Goal: Task Accomplishment & Management: Use online tool/utility

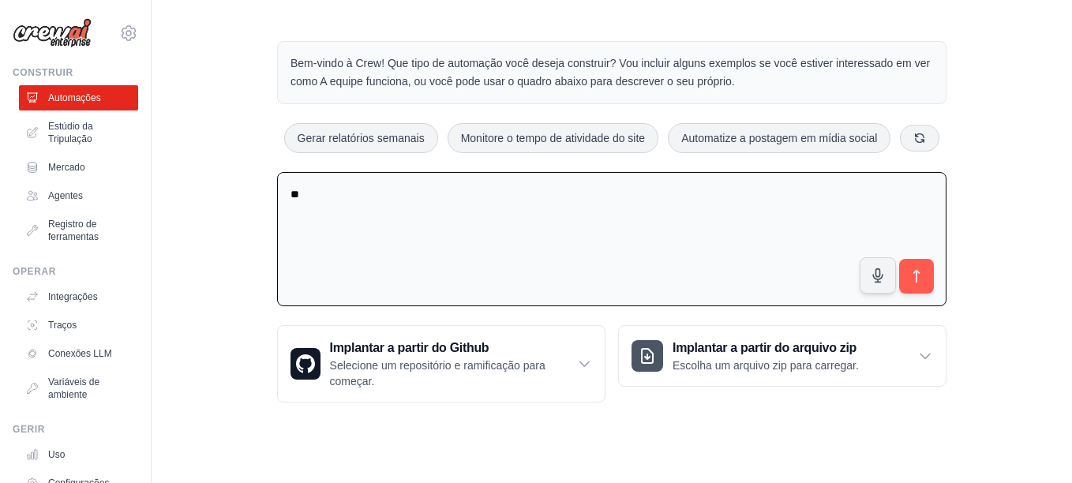
type textarea "*"
click at [316, 204] on textarea at bounding box center [611, 239] width 669 height 135
paste textarea "**********"
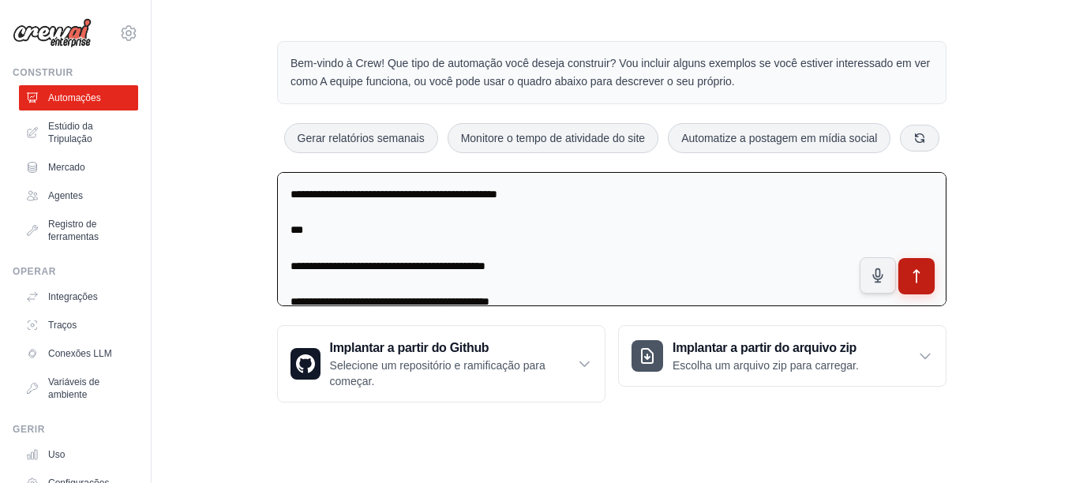
type textarea "**********"
click at [920, 275] on icon "submit" at bounding box center [916, 276] width 17 height 17
click at [991, 193] on div "Bem-vindo à Crew! Que tipo de automação você deseja construir? Vou incluir algu…" at bounding box center [612, 222] width 920 height 412
click at [915, 271] on icon "submit" at bounding box center [917, 276] width 6 height 13
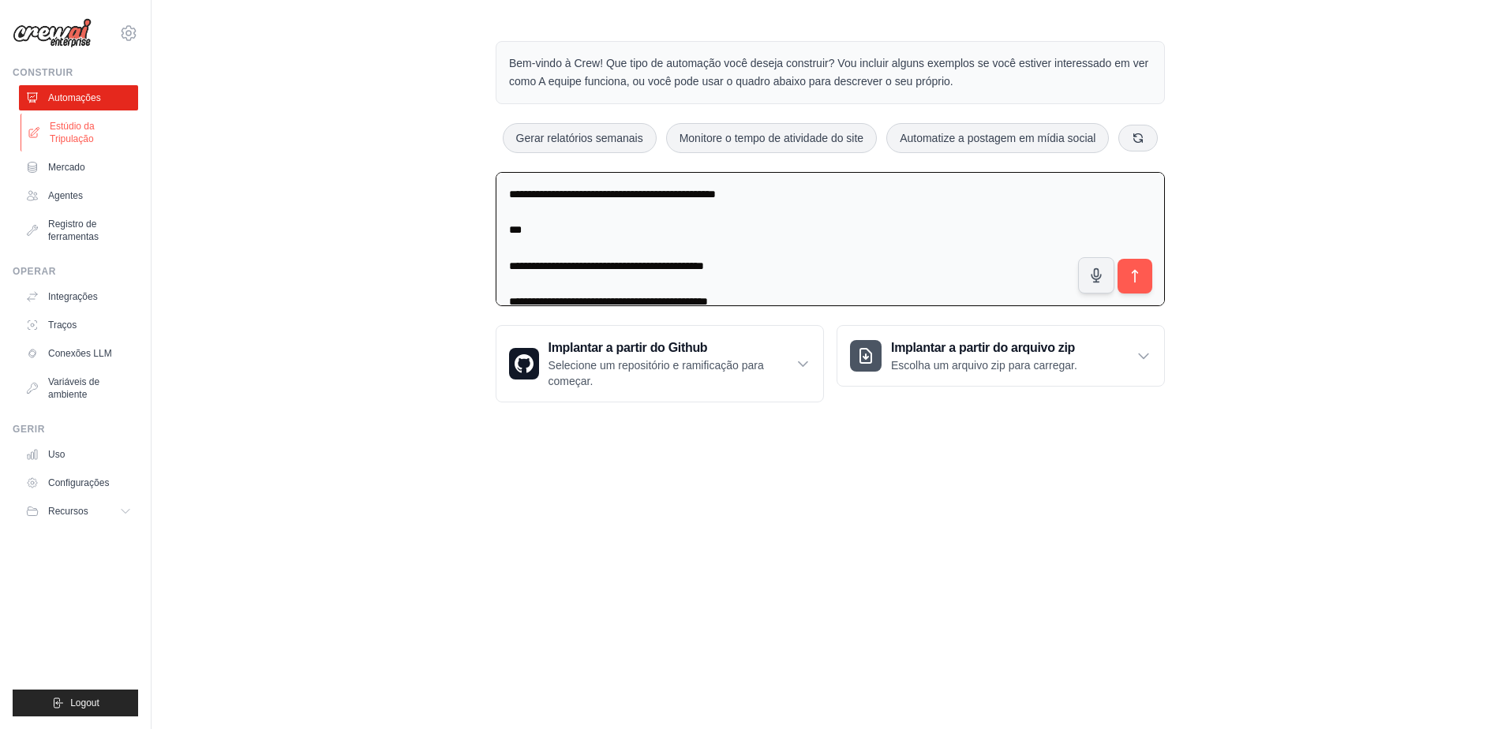
click at [47, 135] on link "Estúdio da Tripulação" at bounding box center [80, 133] width 119 height 38
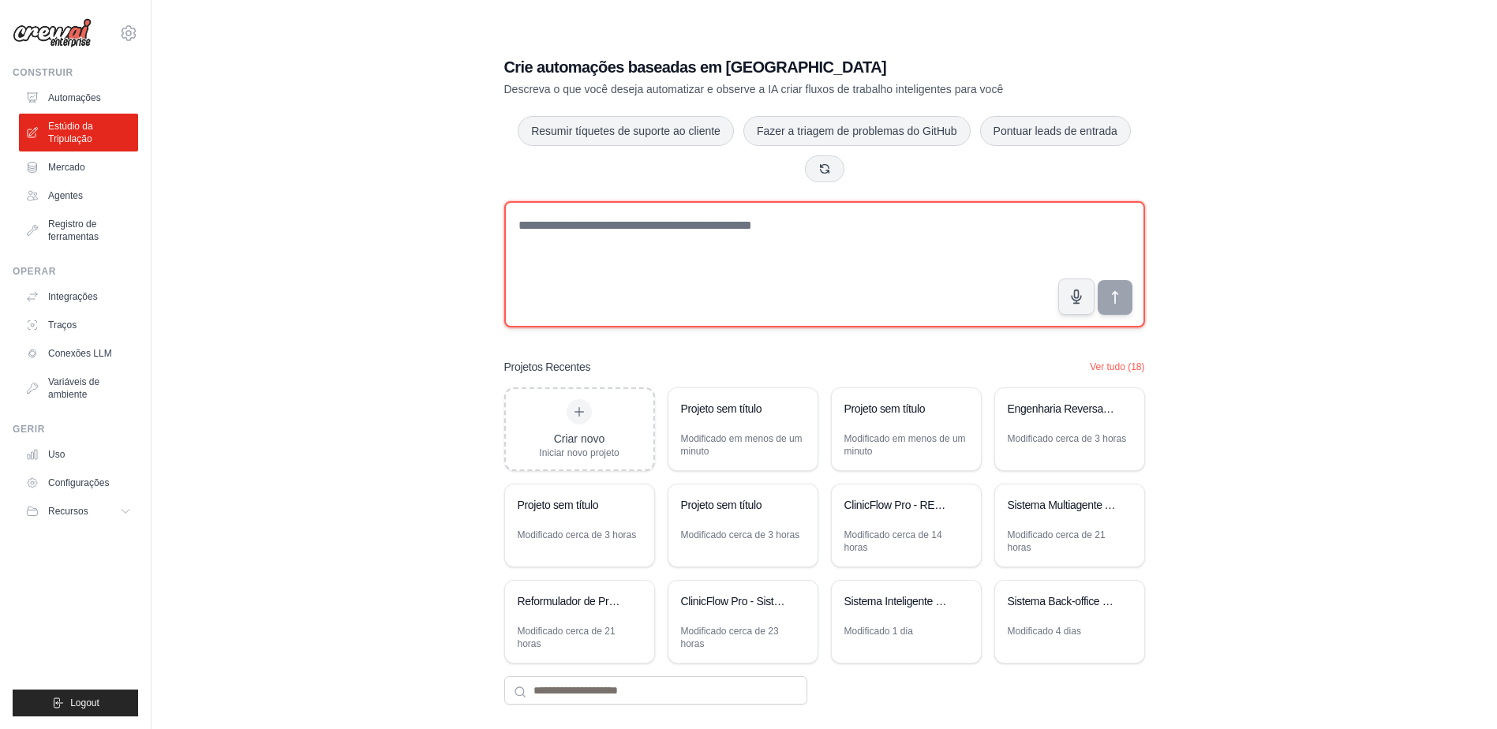
click at [556, 233] on textarea at bounding box center [824, 264] width 641 height 126
paste textarea "**********"
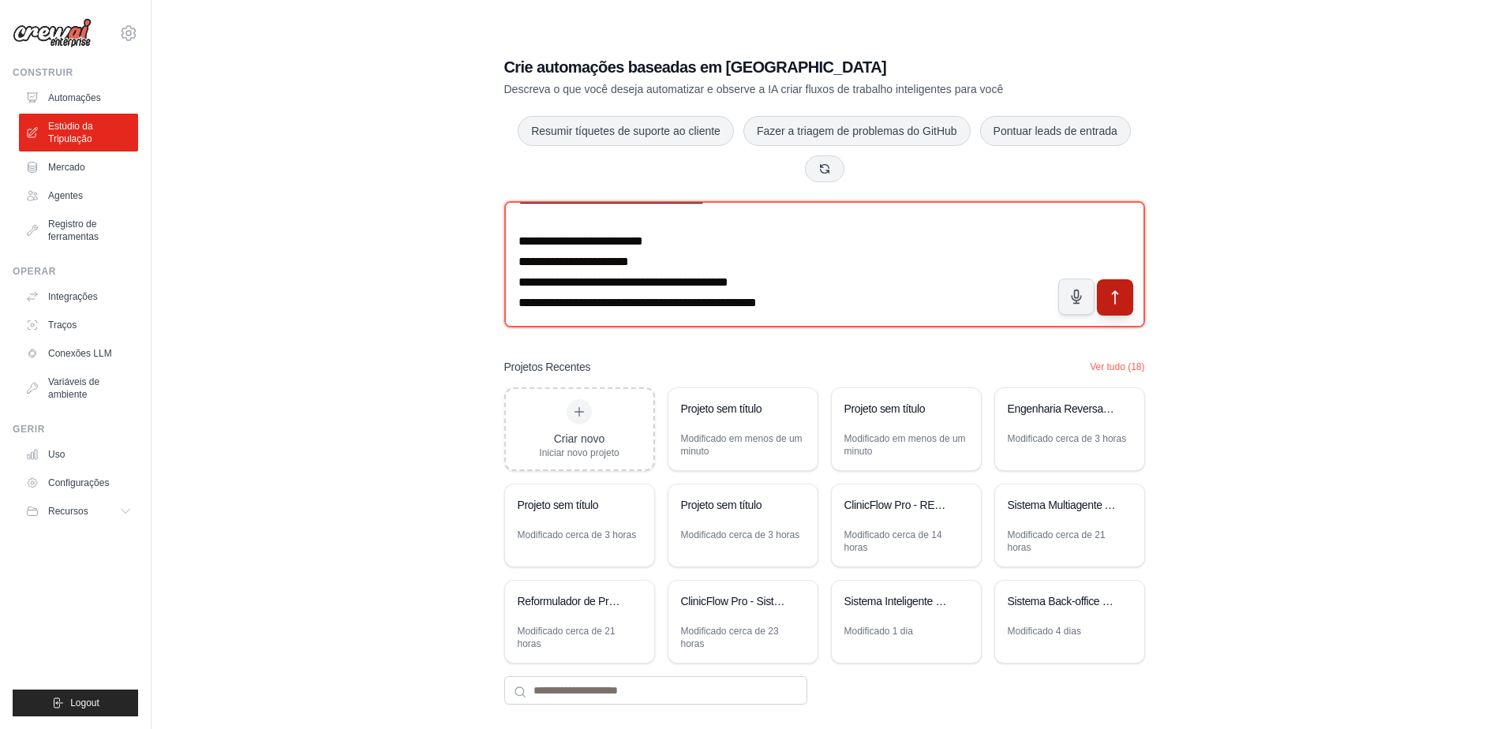
type textarea "**********"
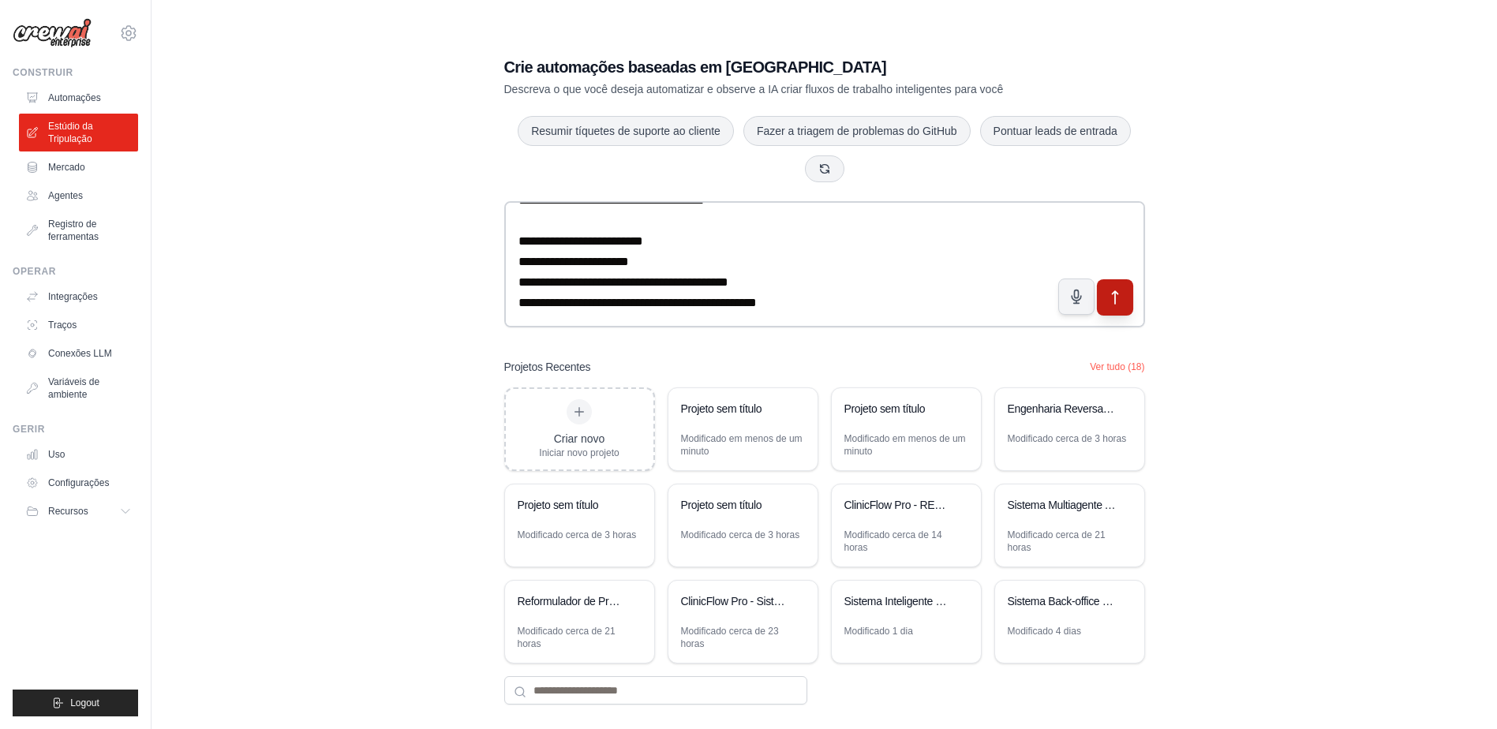
click at [1115, 297] on icon "submit" at bounding box center [1115, 298] width 17 height 17
click at [726, 439] on div "Modificado em menos de um minuto" at bounding box center [743, 445] width 124 height 25
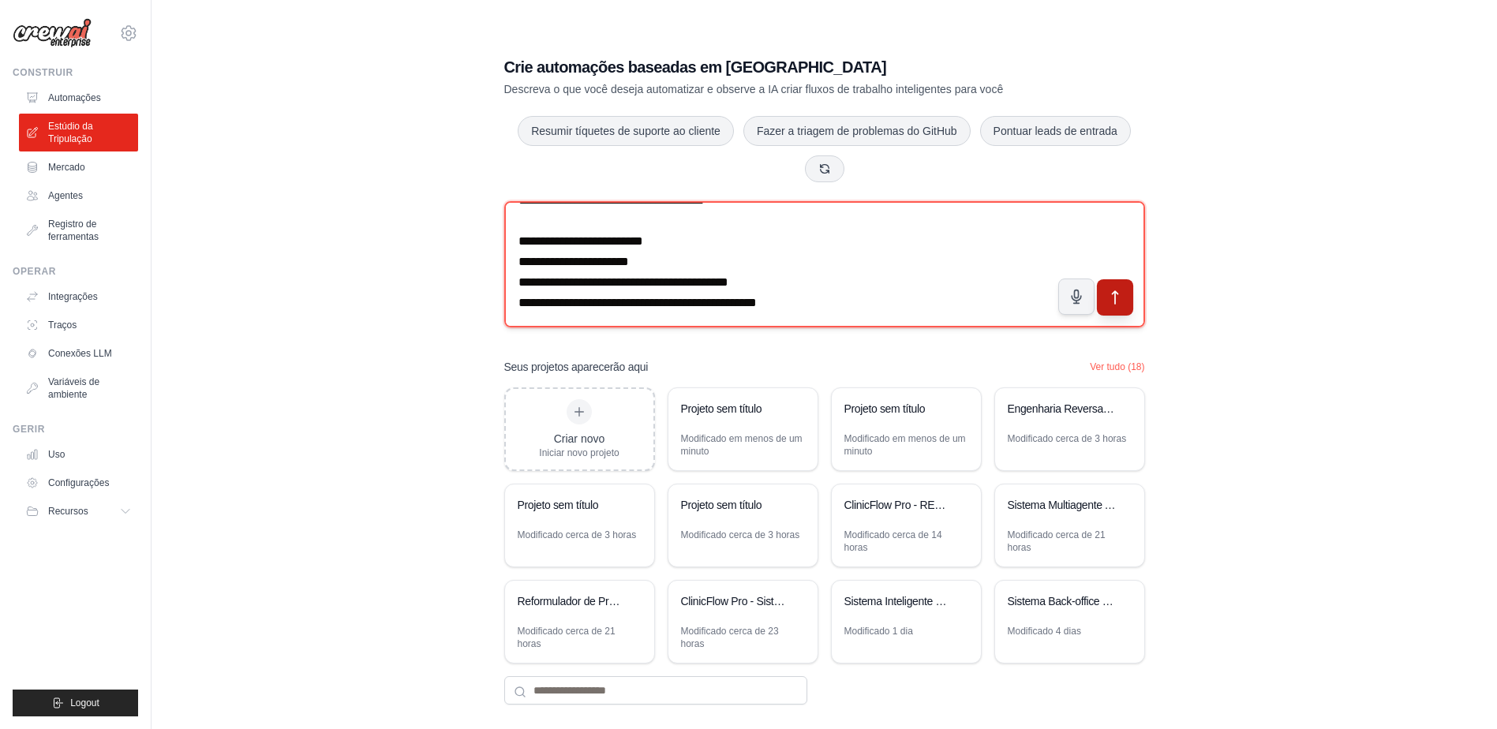
click at [714, 276] on textarea at bounding box center [824, 264] width 641 height 126
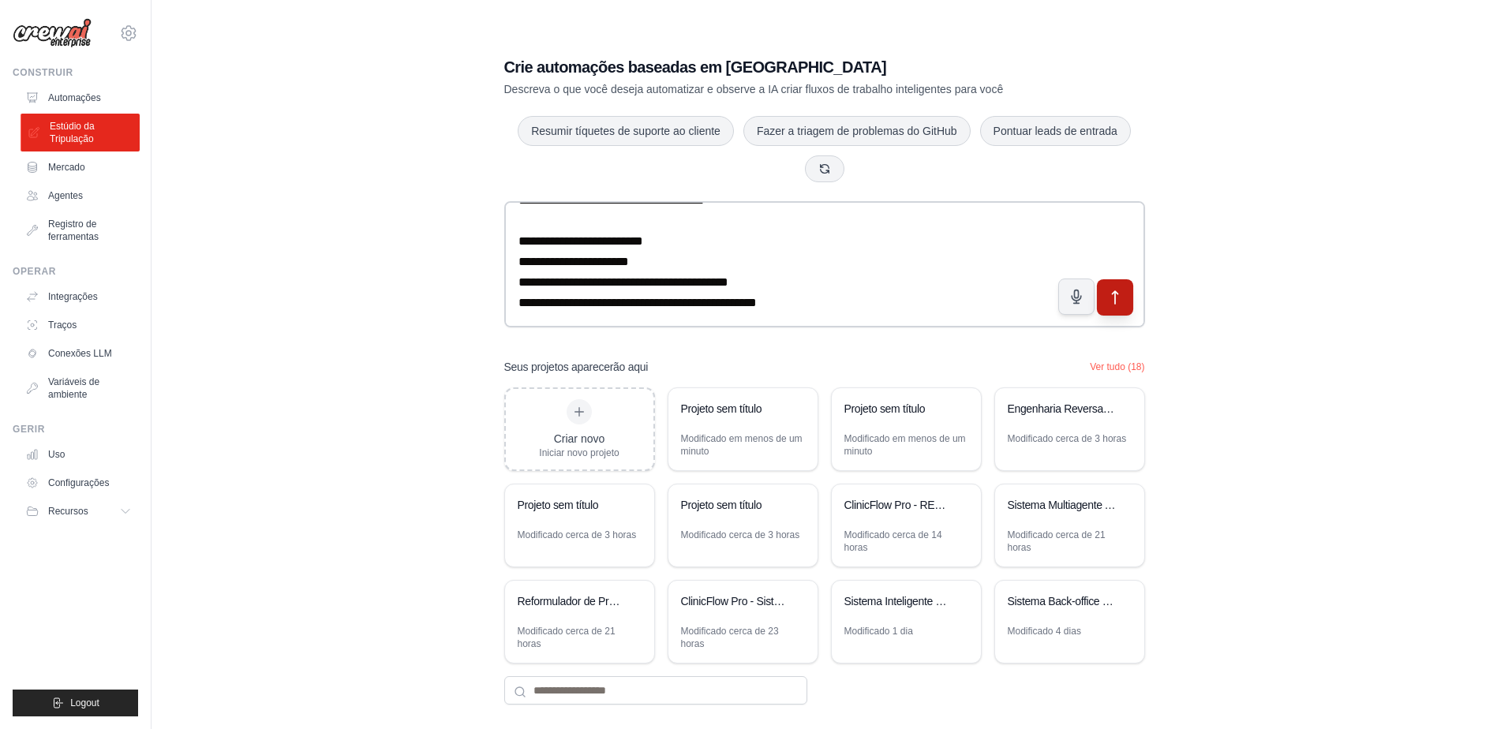
click at [67, 126] on font "Estúdio da Tripulação" at bounding box center [92, 132] width 84 height 25
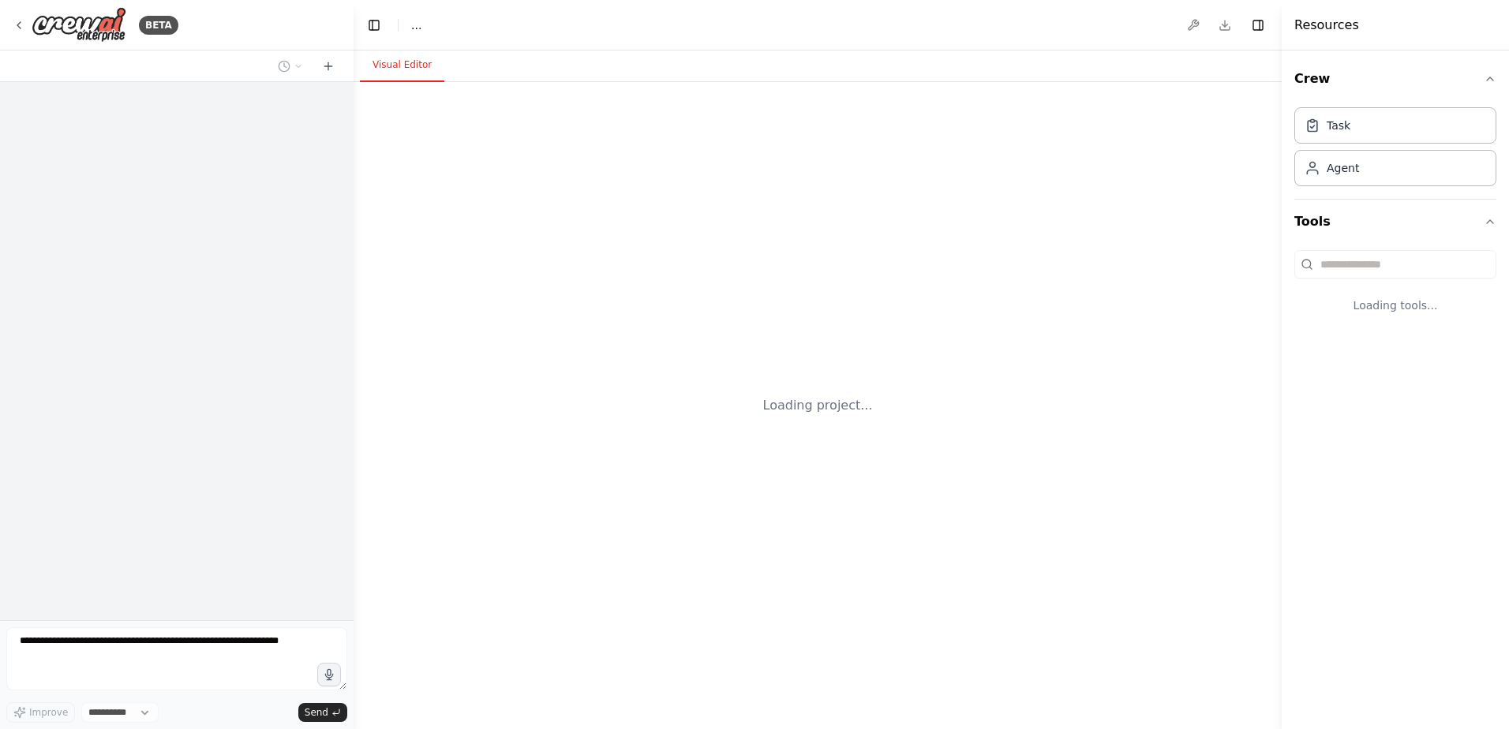
select select "****"
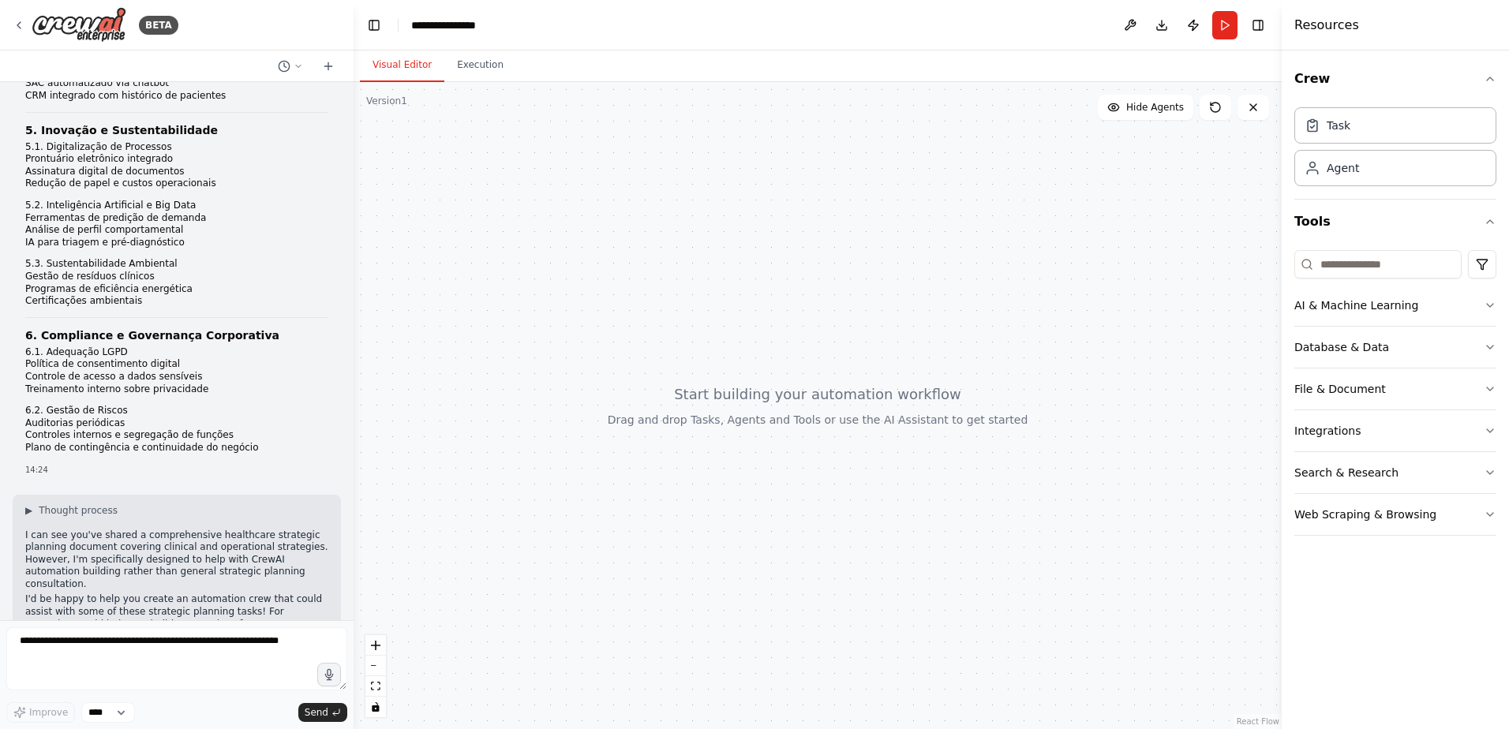
scroll to position [1811, 0]
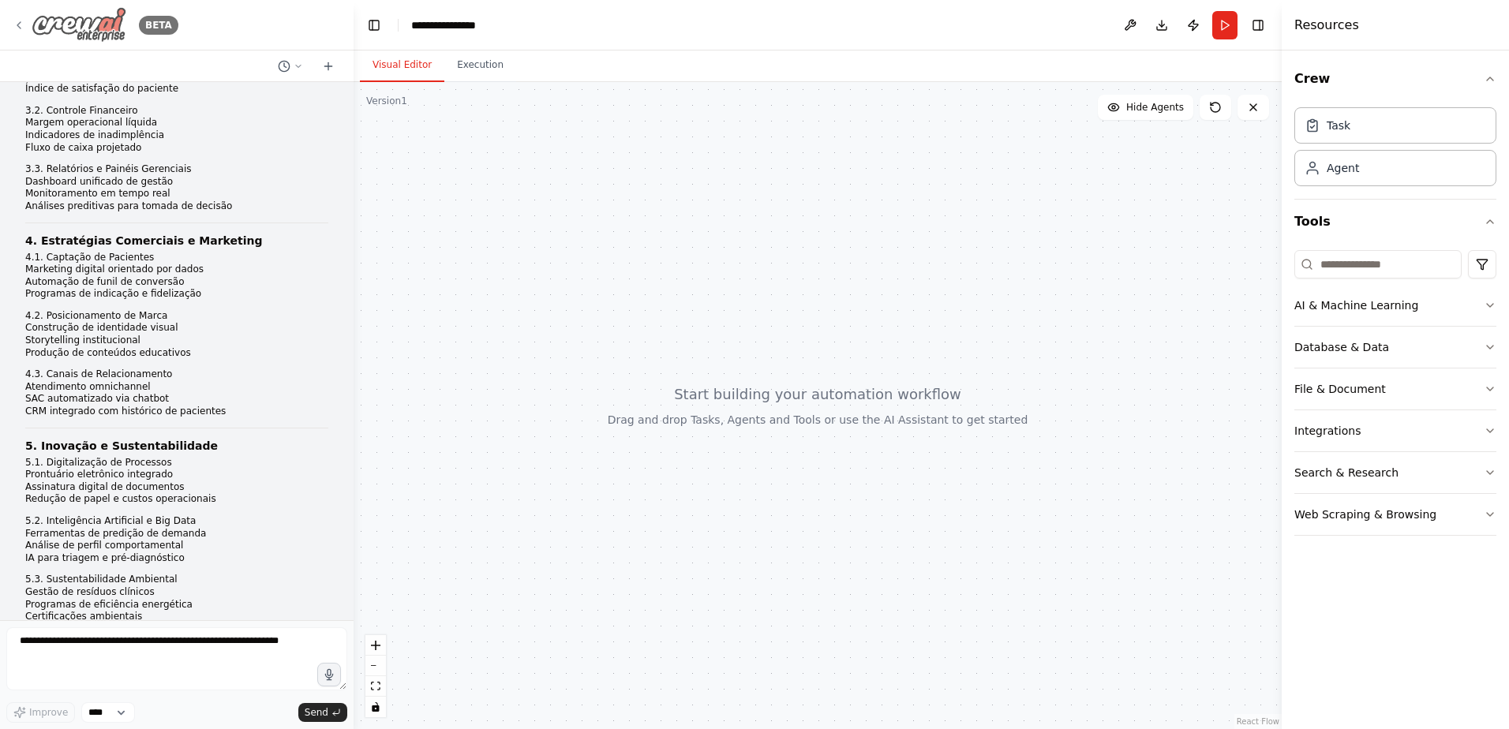
click at [24, 24] on icon at bounding box center [19, 25] width 13 height 13
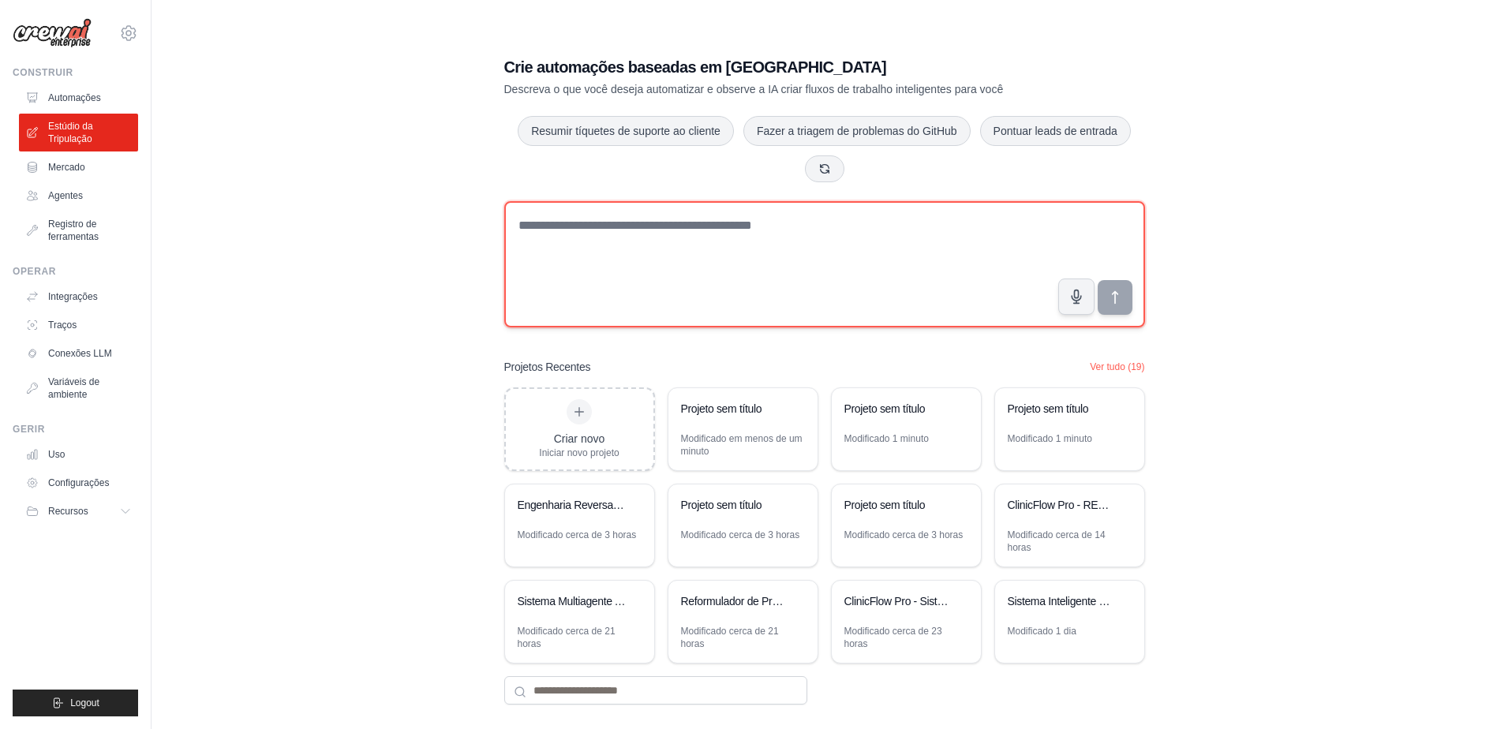
click at [536, 222] on textarea at bounding box center [824, 264] width 641 height 126
paste textarea "**********"
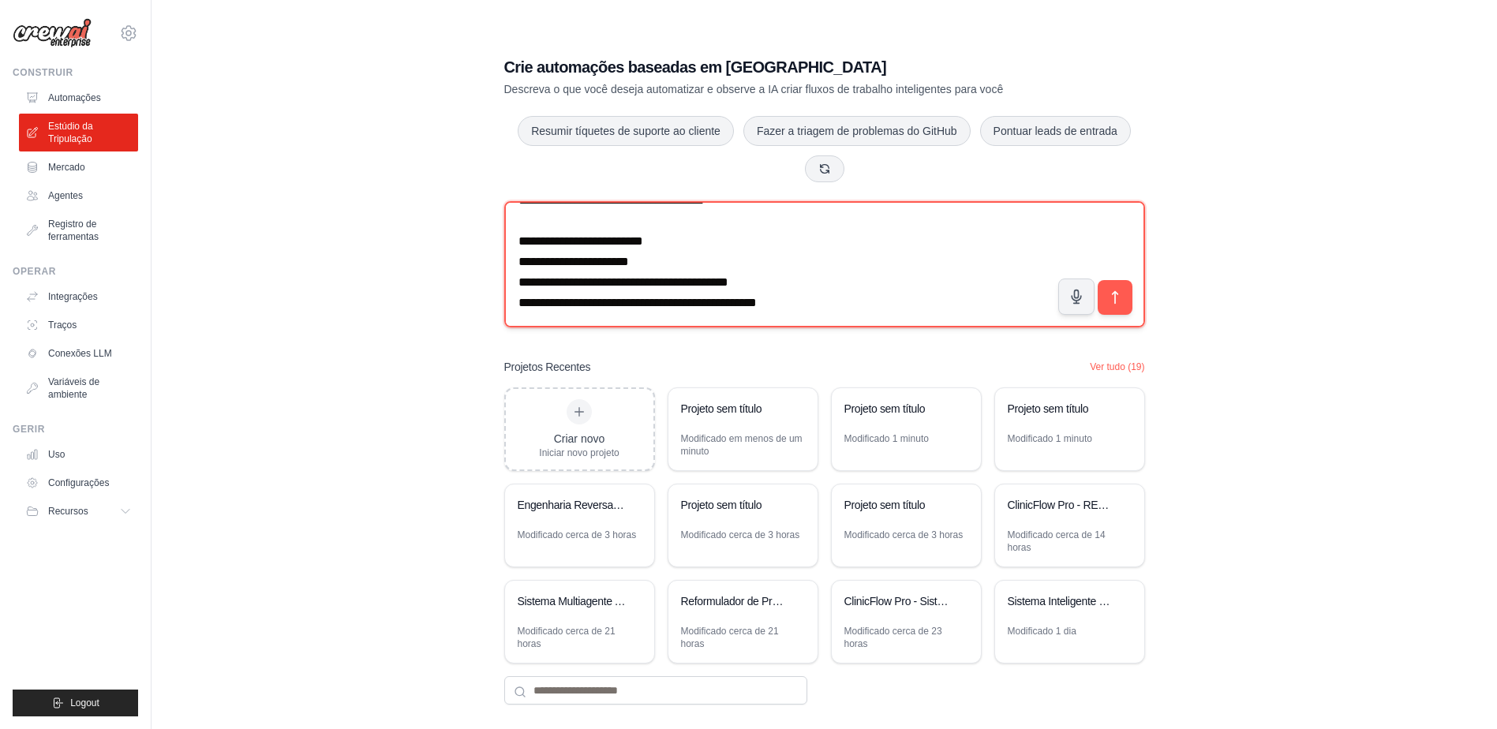
scroll to position [32, 0]
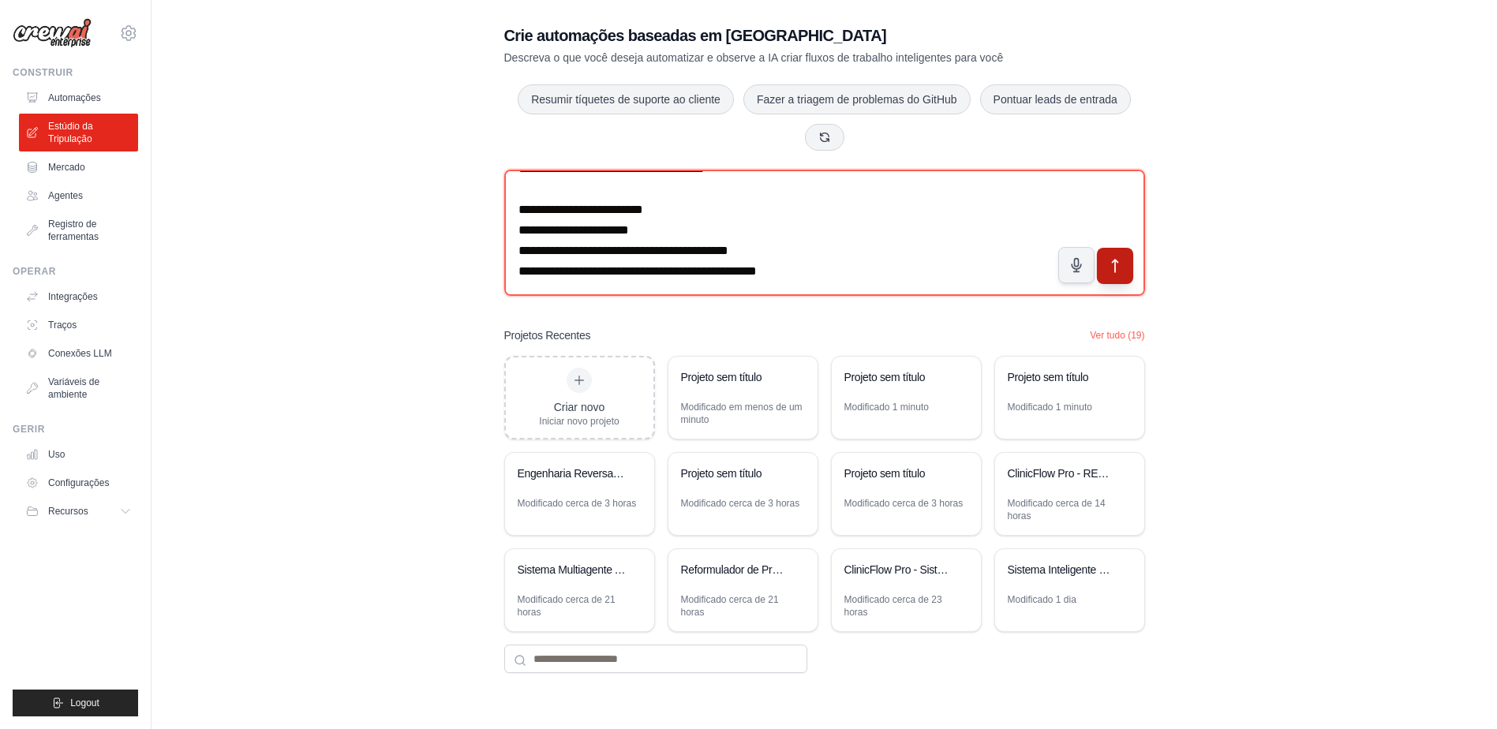
type textarea "**********"
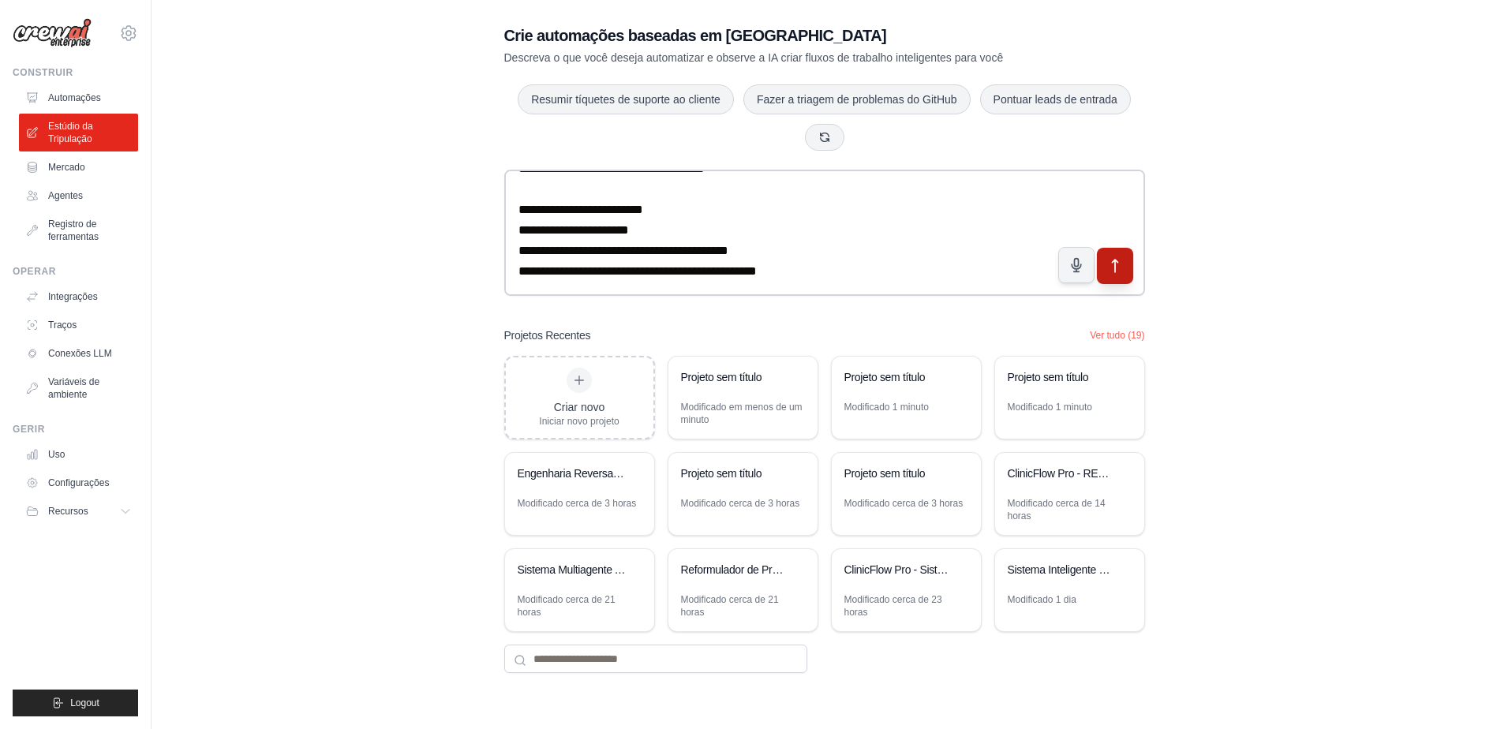
click at [1111, 266] on icon "submit" at bounding box center [1115, 266] width 17 height 17
click at [818, 140] on icon "button" at bounding box center [824, 136] width 13 height 13
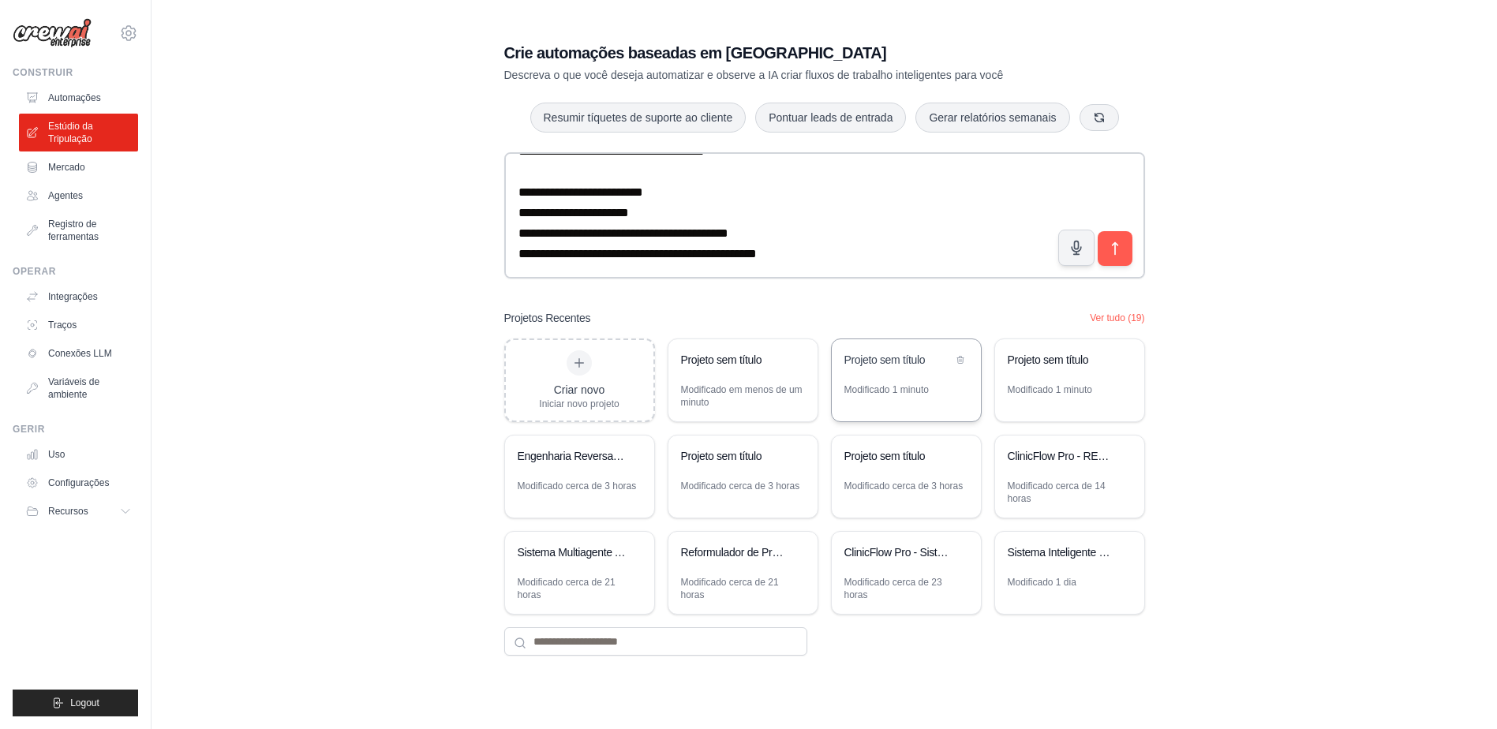
scroll to position [0, 0]
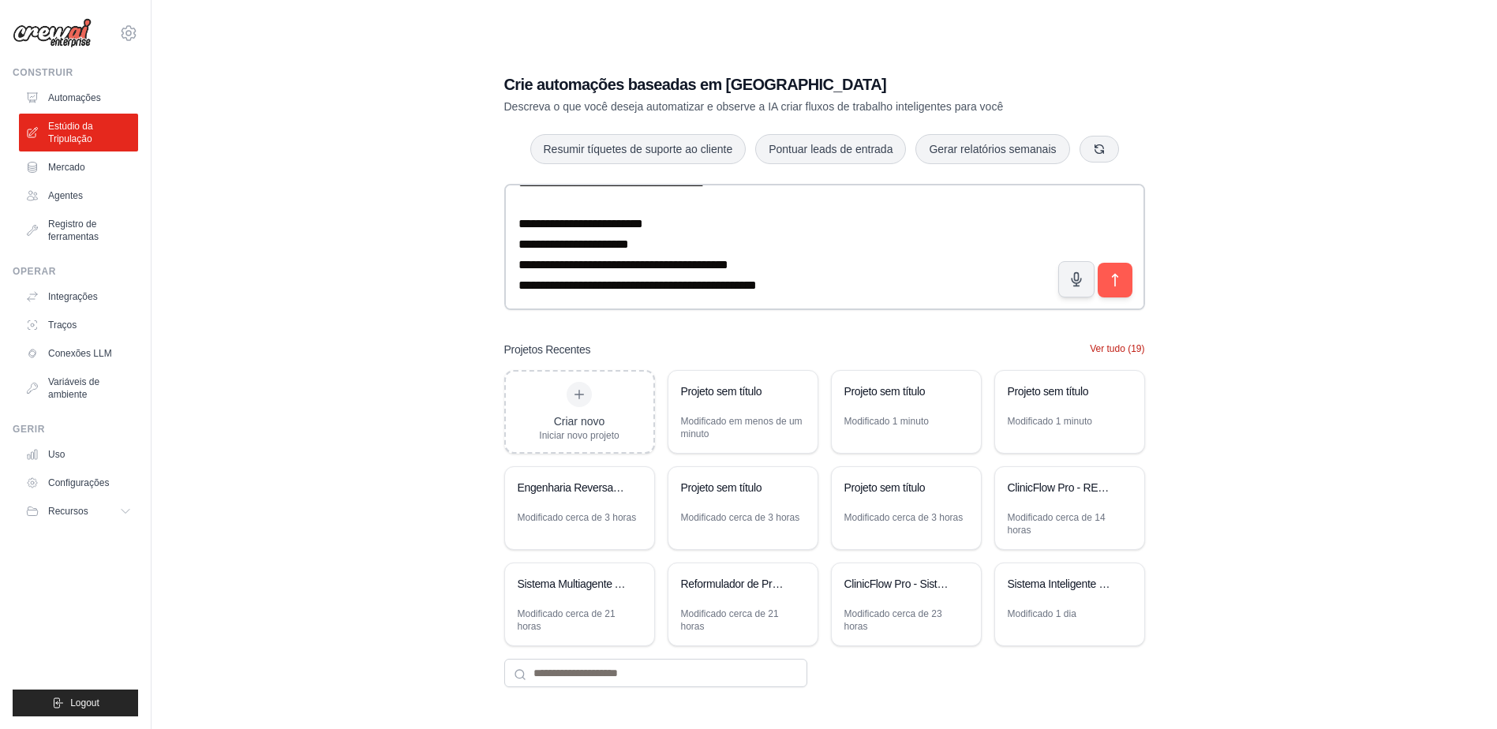
click at [1098, 350] on button "Ver tudo (19)" at bounding box center [1117, 349] width 54 height 13
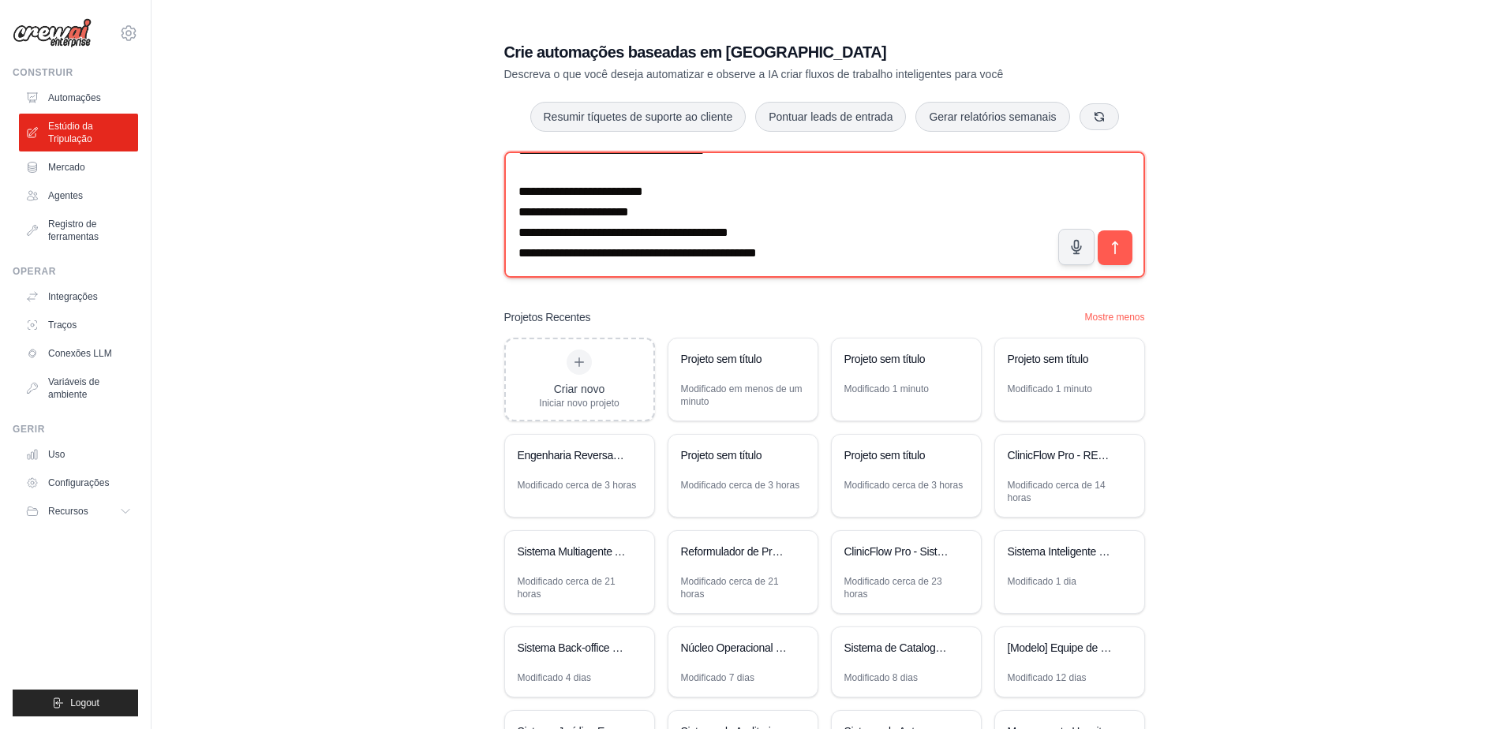
click at [695, 219] on textarea at bounding box center [824, 215] width 641 height 126
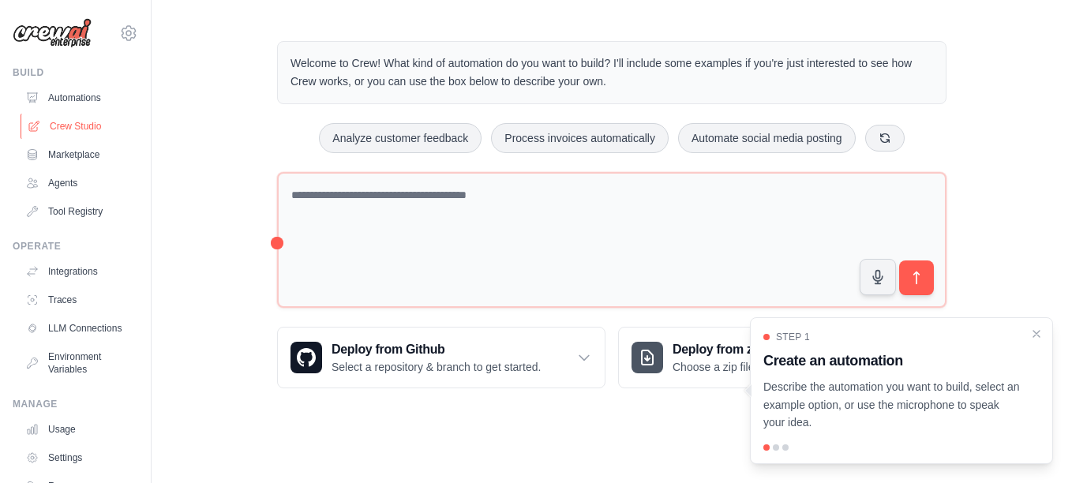
drag, startPoint x: 0, startPoint y: 0, endPoint x: 59, endPoint y: 125, distance: 138.0
click at [59, 125] on font "Crew Studio" at bounding box center [75, 126] width 51 height 13
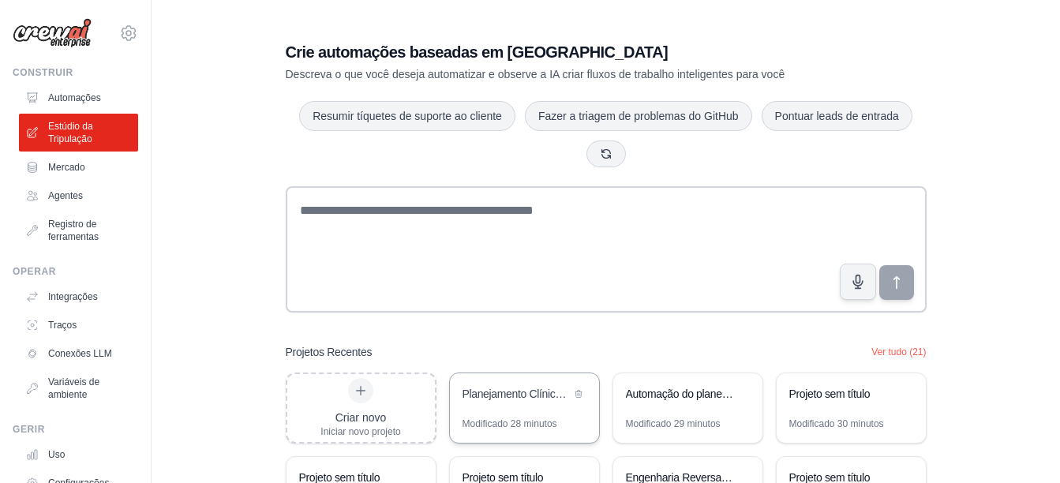
click at [481, 395] on div "Planejamento Clínico e Operacional Estratégico em Saúde" at bounding box center [516, 394] width 108 height 16
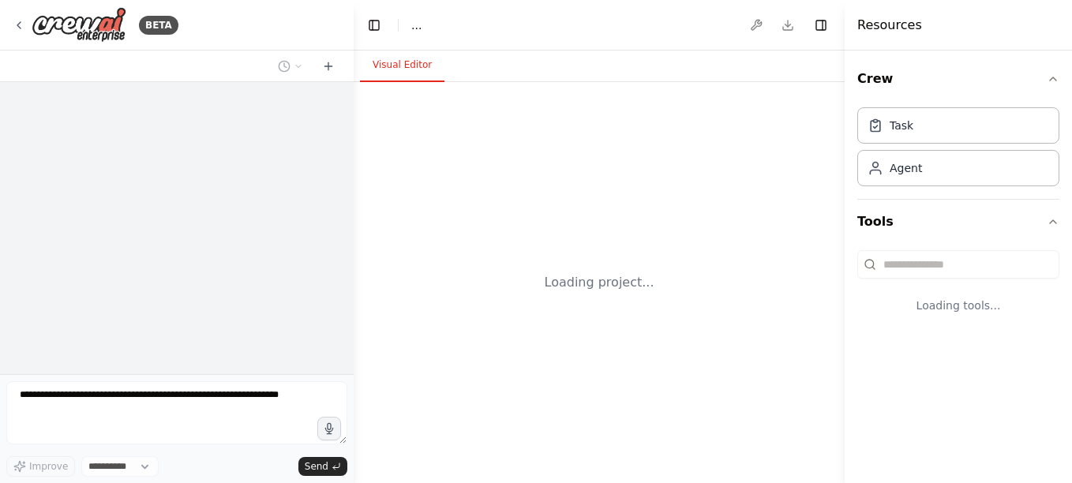
select select "****"
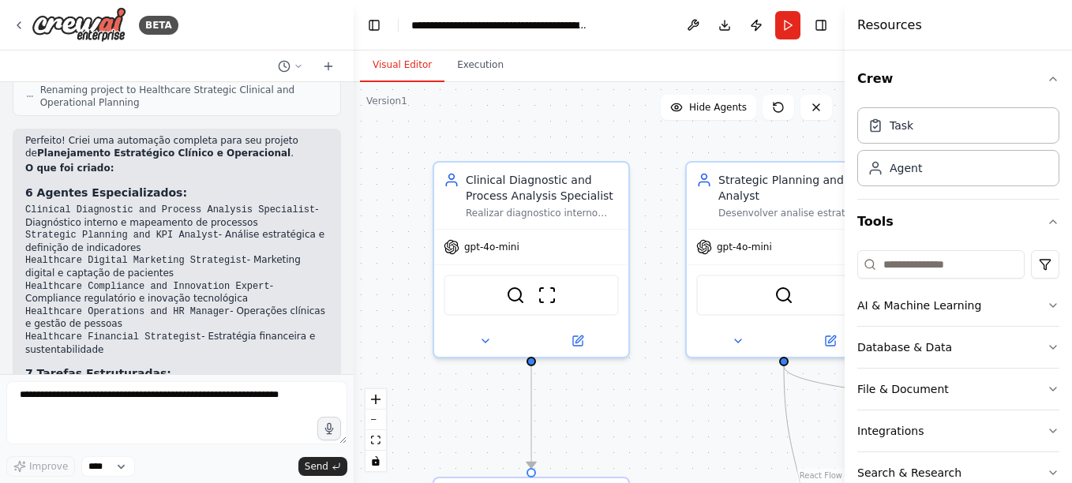
scroll to position [3885, 0]
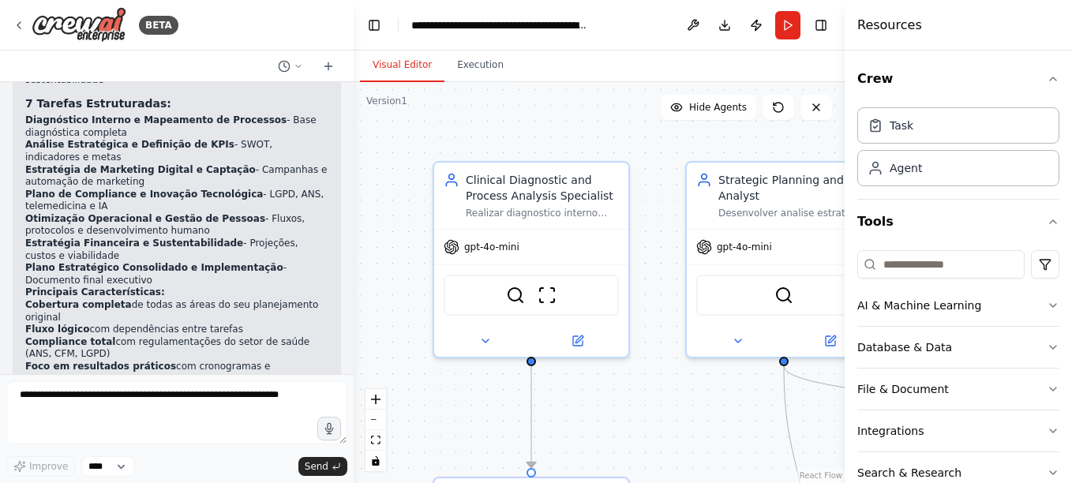
drag, startPoint x: 350, startPoint y: 350, endPoint x: 354, endPoint y: 285, distance: 64.8
click at [354, 285] on div "BETA Gostaria de criar esse projeto: Planejamento Estratégico Clínico e Operaci…" at bounding box center [536, 241] width 1072 height 483
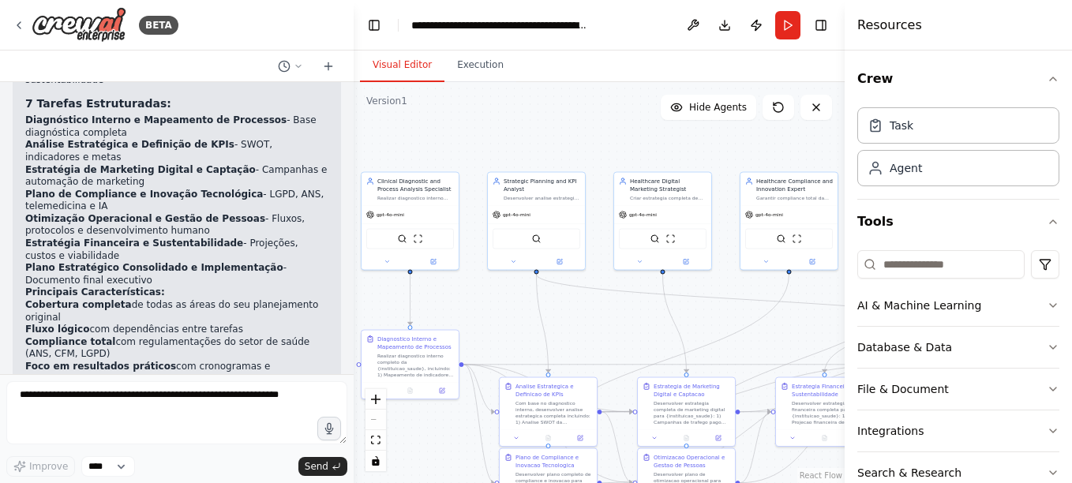
drag, startPoint x: 467, startPoint y: 147, endPoint x: 410, endPoint y: 125, distance: 61.4
click at [410, 125] on div ".deletable-edge-delete-btn { width: 20px; height: 20px; border: 0px solid #ffff…" at bounding box center [599, 282] width 491 height 401
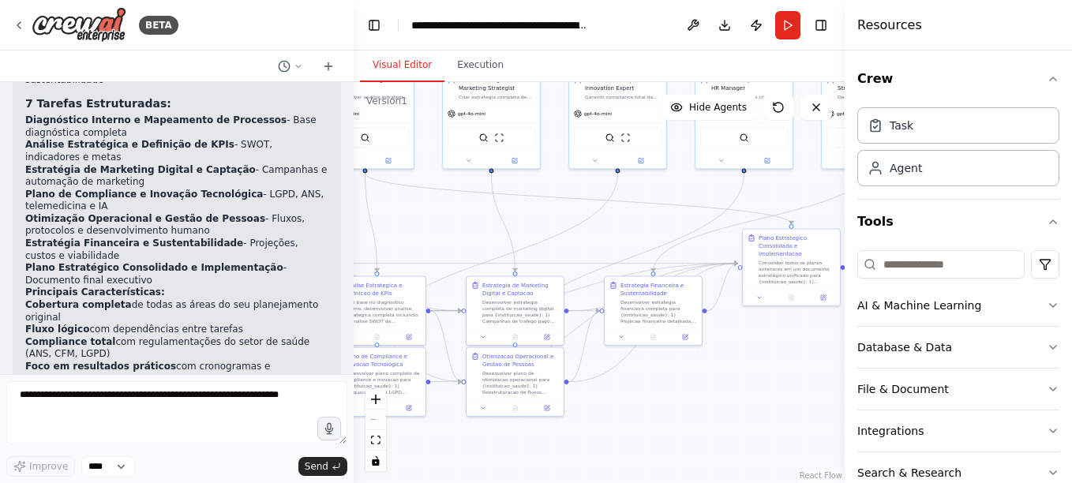
drag, startPoint x: 564, startPoint y: 319, endPoint x: 393, endPoint y: 215, distance: 199.8
click at [393, 215] on div ".deletable-edge-delete-btn { width: 20px; height: 20px; border: 0px solid #ffff…" at bounding box center [599, 282] width 491 height 401
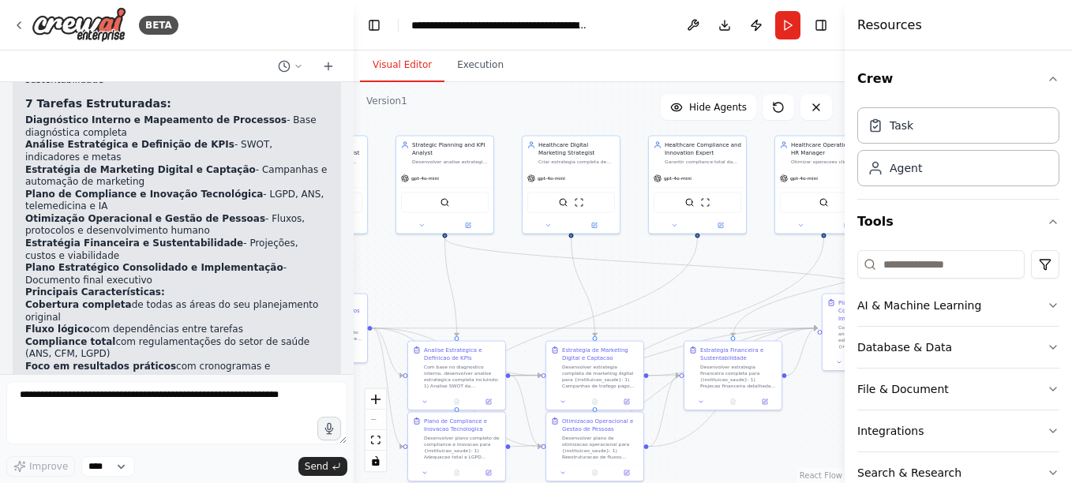
drag, startPoint x: 550, startPoint y: 227, endPoint x: 649, endPoint y: 294, distance: 119.3
click at [649, 294] on div ".deletable-edge-delete-btn { width: 20px; height: 20px; border: 0px solid #ffff…" at bounding box center [599, 282] width 491 height 401
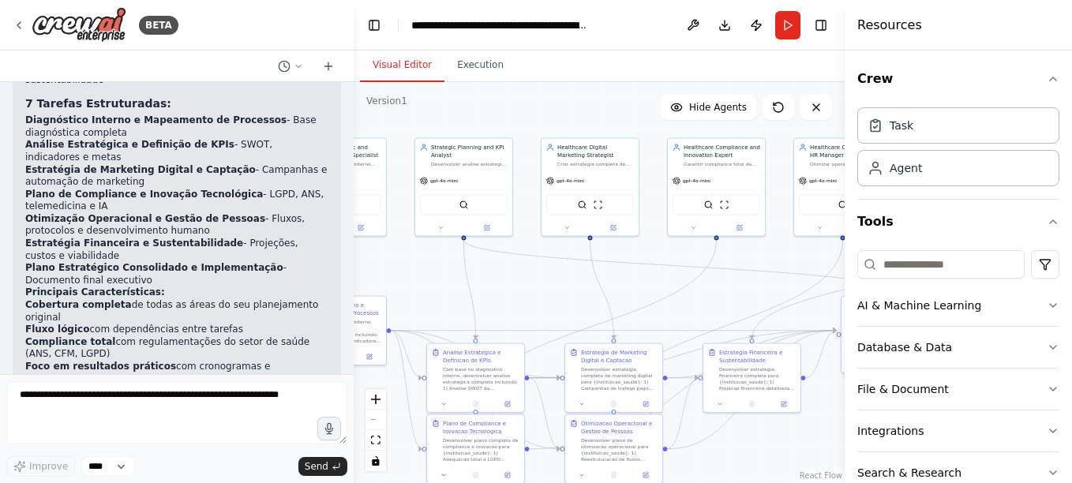
click at [347, 92] on div at bounding box center [350, 241] width 6 height 483
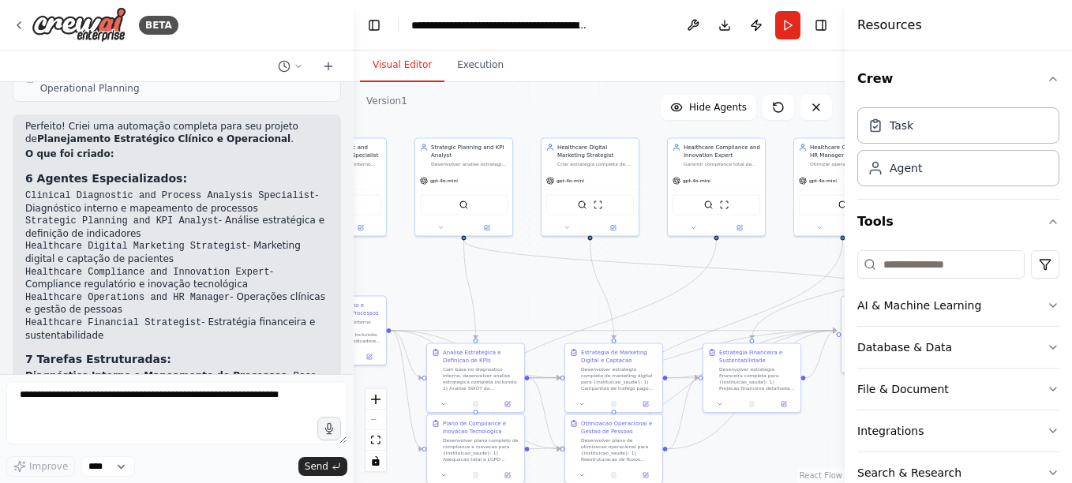
click at [348, 365] on div at bounding box center [350, 241] width 6 height 483
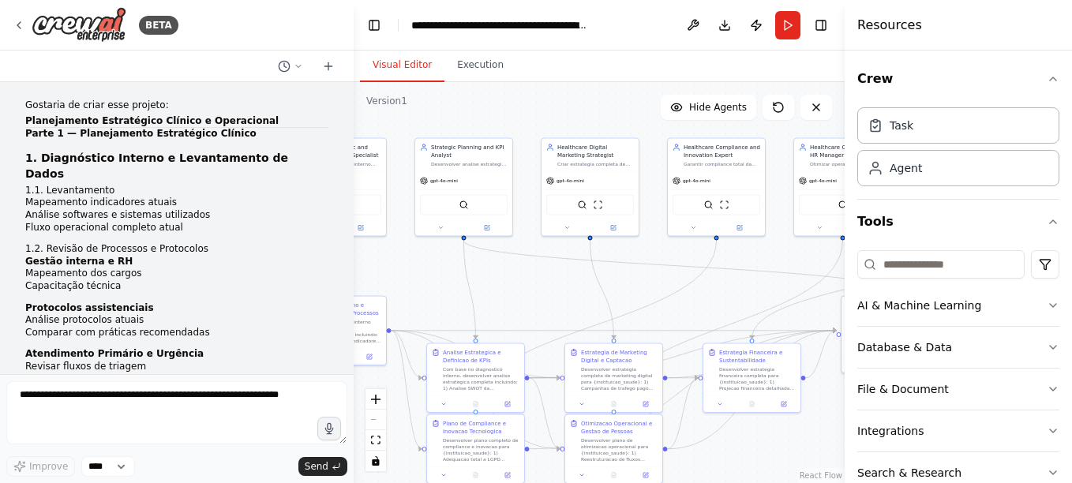
scroll to position [0, 0]
click at [63, 104] on p "Gostaria de criar esse projeto:" at bounding box center [176, 107] width 303 height 13
drag, startPoint x: 63, startPoint y: 104, endPoint x: 80, endPoint y: 122, distance: 24.0
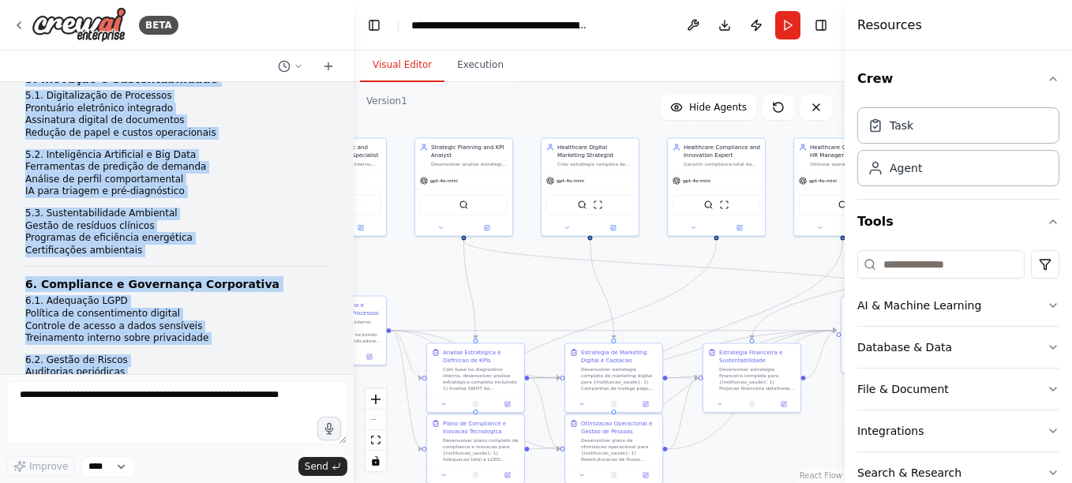
scroll to position [2268, 0]
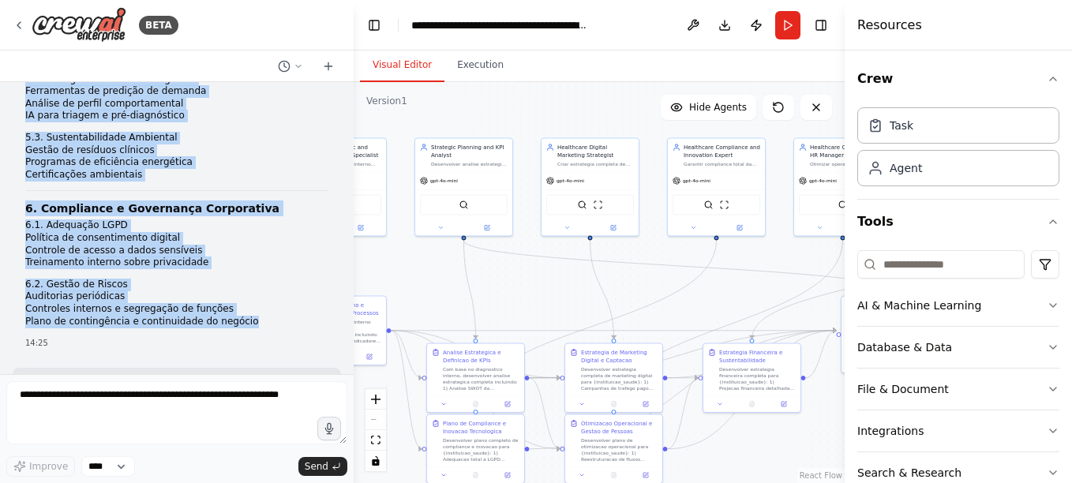
copy div "Loremips do sitam cons adipisc: Elitseddoeiu Temporincid Utlabor e Doloremagna …"
